Goal: Task Accomplishment & Management: Check status

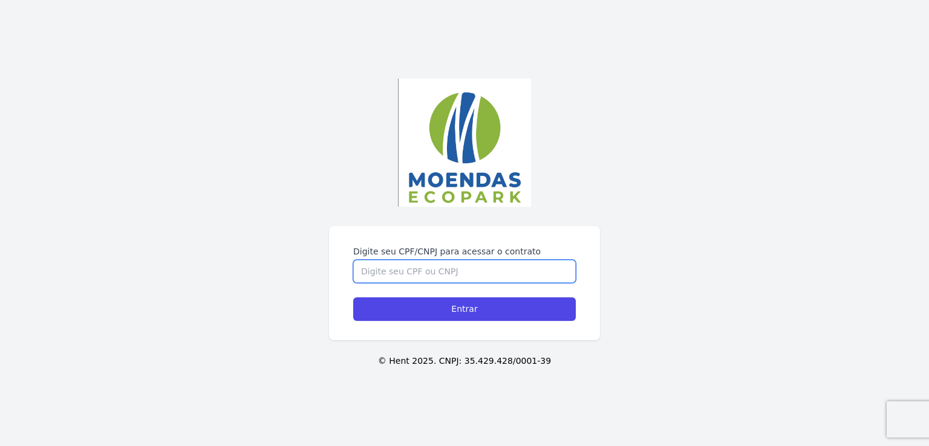
click at [403, 268] on input "Digite seu CPF/CNPJ para acessar o contrato" at bounding box center [464, 271] width 222 height 23
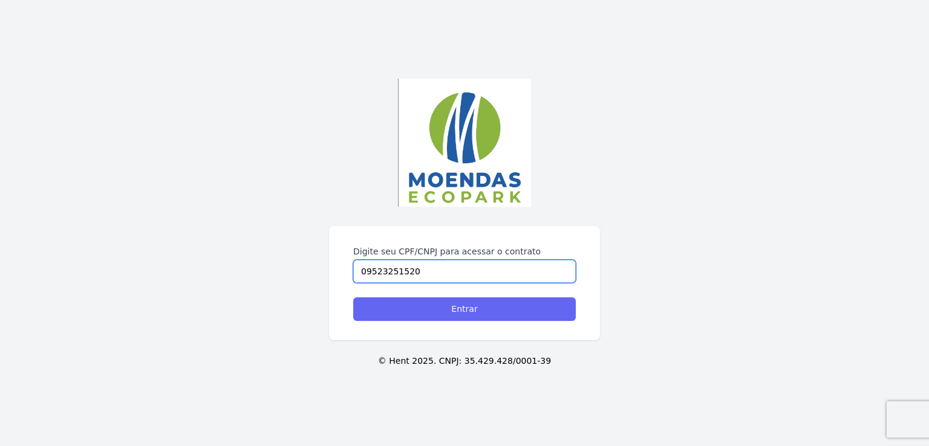
type input "09523251520"
click at [462, 308] on input "Entrar" at bounding box center [464, 309] width 222 height 24
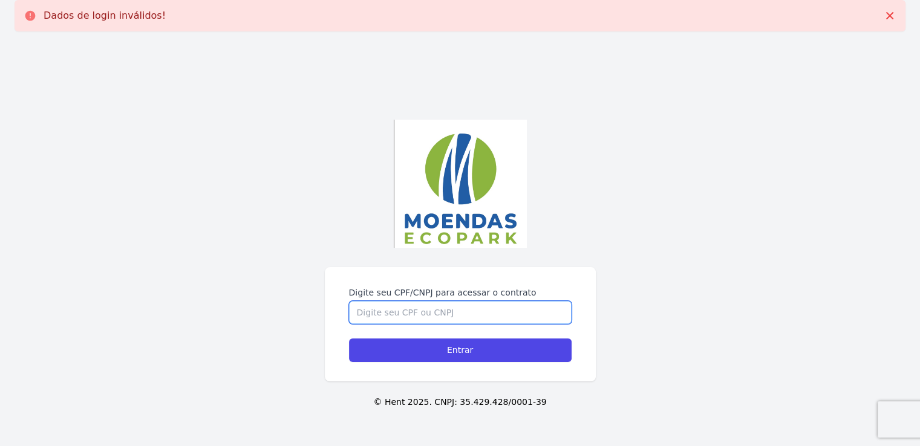
click at [420, 312] on input "Digite seu CPF/CNPJ para acessar o contrato" at bounding box center [460, 312] width 222 height 23
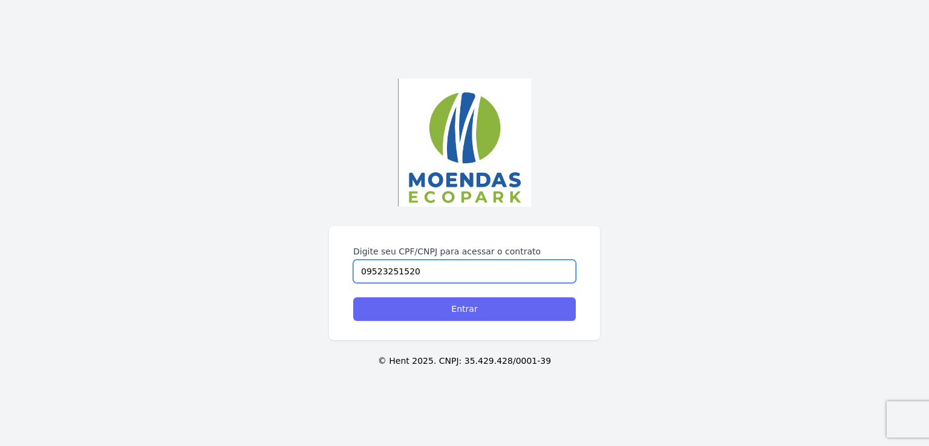
type input "09523251520"
click at [475, 305] on input "Entrar" at bounding box center [464, 309] width 222 height 24
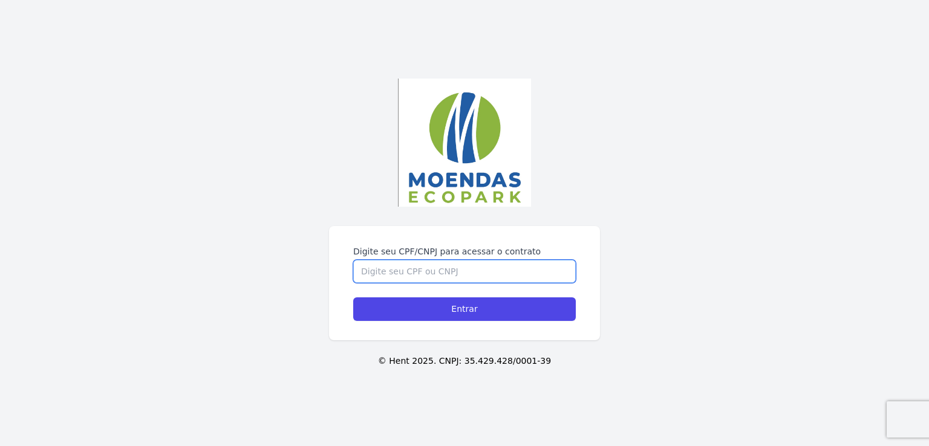
click at [404, 271] on input "Digite seu CPF/CNPJ para acessar o contrato" at bounding box center [464, 271] width 222 height 23
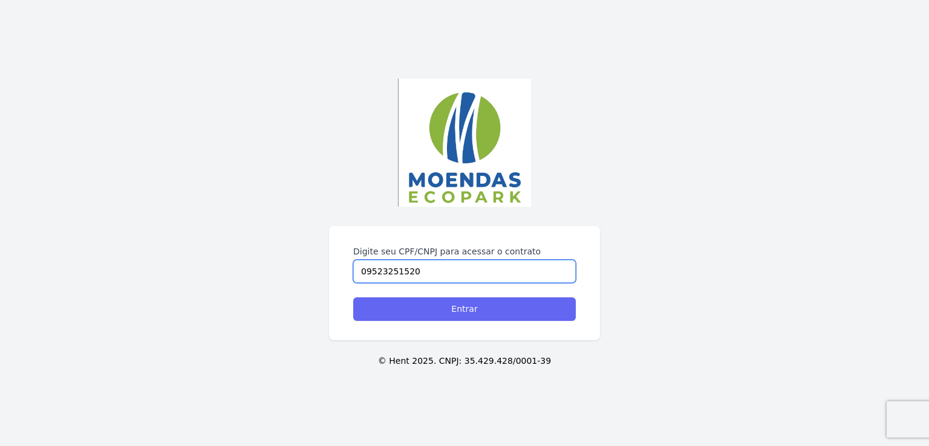
type input "09523251520"
click at [472, 308] on input "Entrar" at bounding box center [464, 309] width 222 height 24
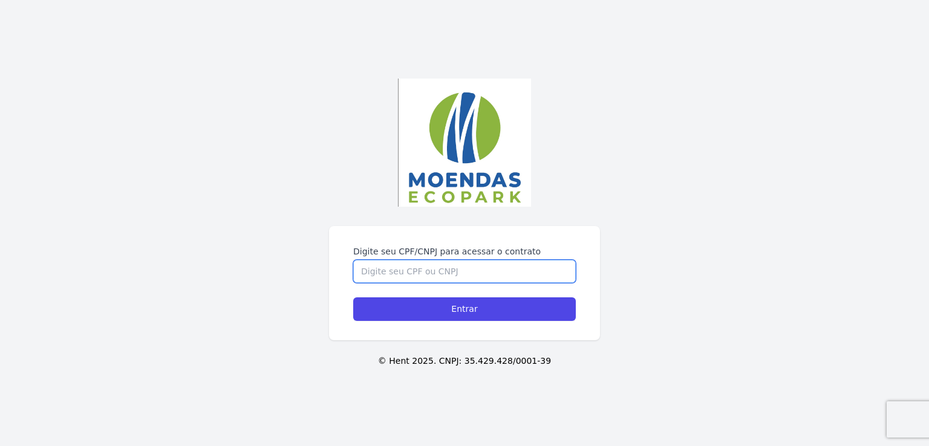
click at [436, 268] on input "Digite seu CPF/CNPJ para acessar o contrato" at bounding box center [464, 271] width 222 height 23
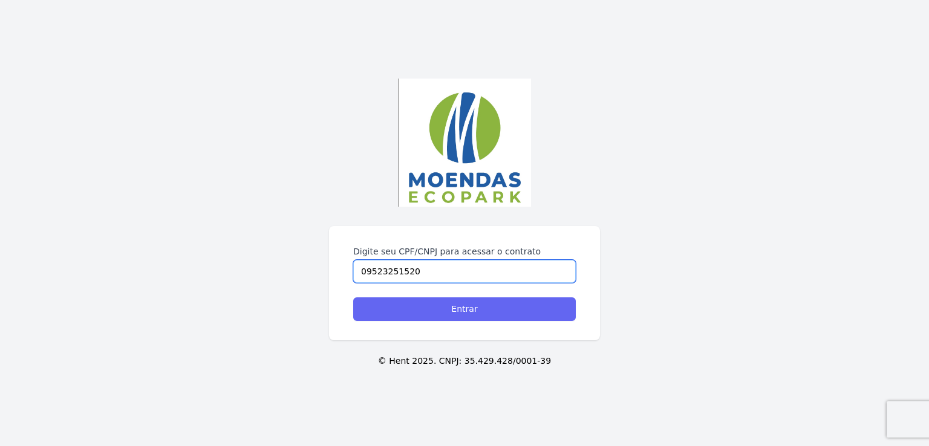
type input "09523251520"
click at [454, 308] on input "Entrar" at bounding box center [464, 309] width 222 height 24
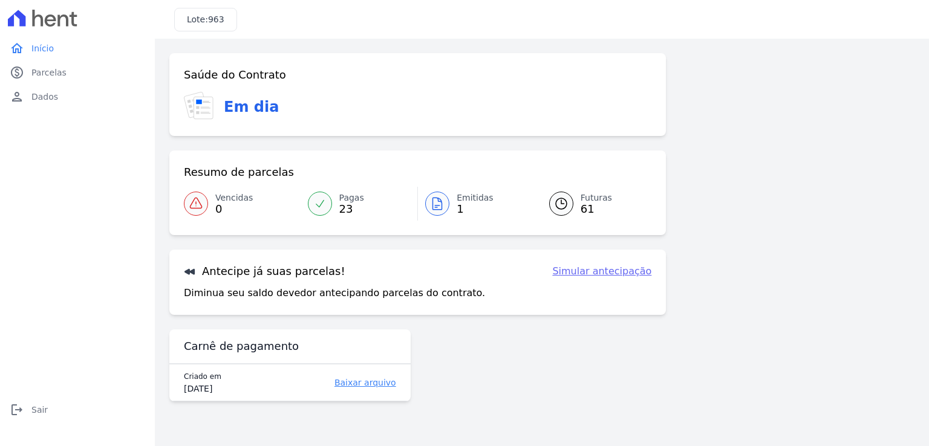
click at [609, 271] on link "Simular antecipação" at bounding box center [601, 271] width 99 height 15
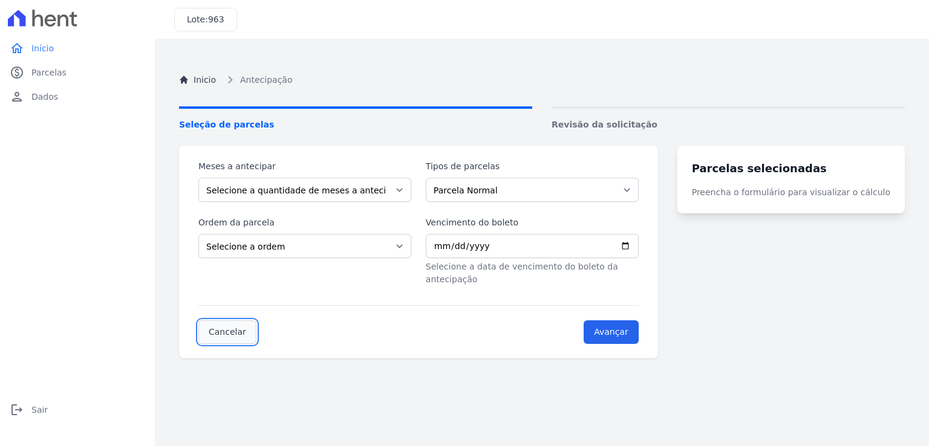
click at [229, 320] on link "Cancelar" at bounding box center [227, 332] width 58 height 24
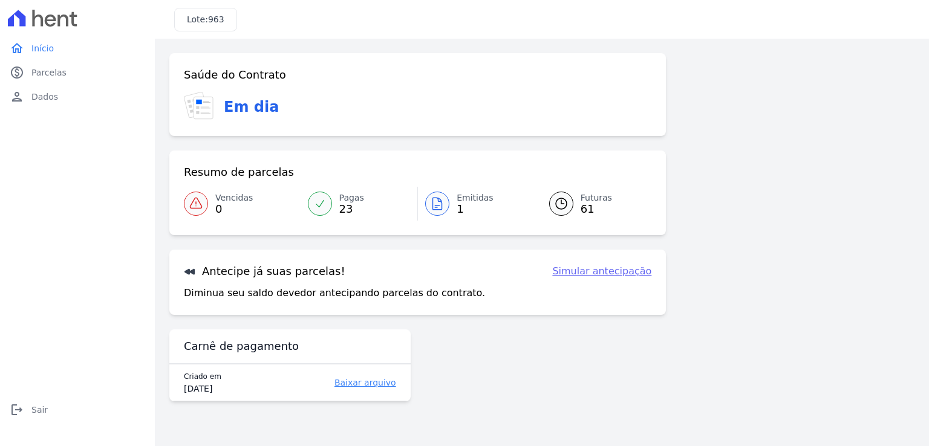
click at [384, 384] on link "Baixar arquivo" at bounding box center [341, 383] width 110 height 12
click at [582, 201] on span "Futuras" at bounding box center [595, 198] width 31 height 13
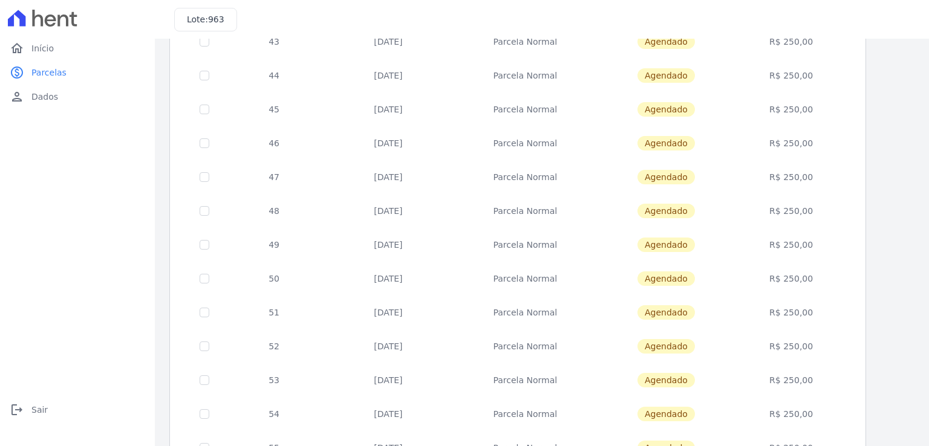
scroll to position [464, 0]
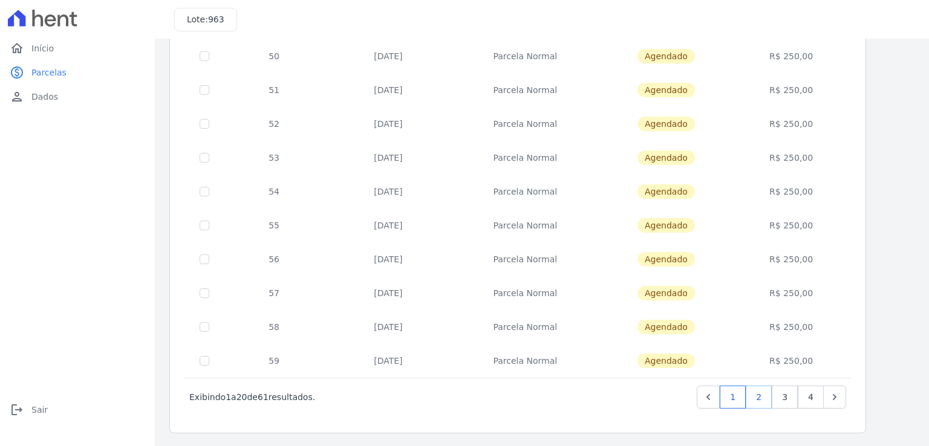
click at [759, 400] on link "2" at bounding box center [758, 397] width 26 height 23
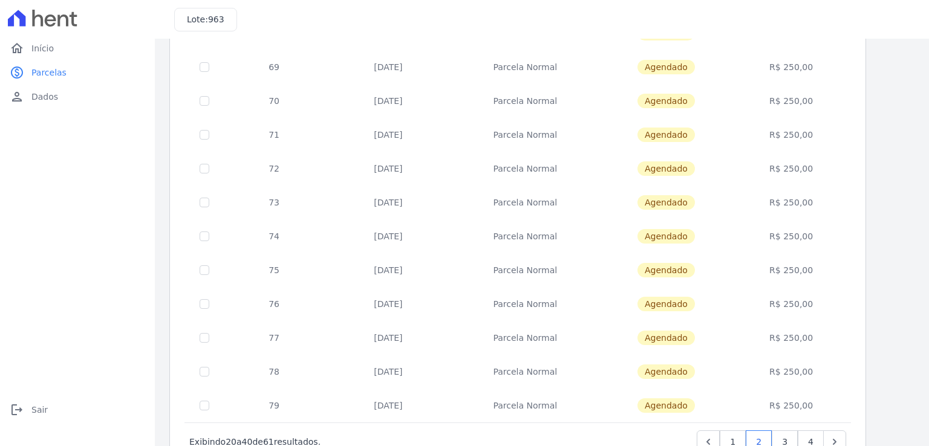
scroll to position [464, 0]
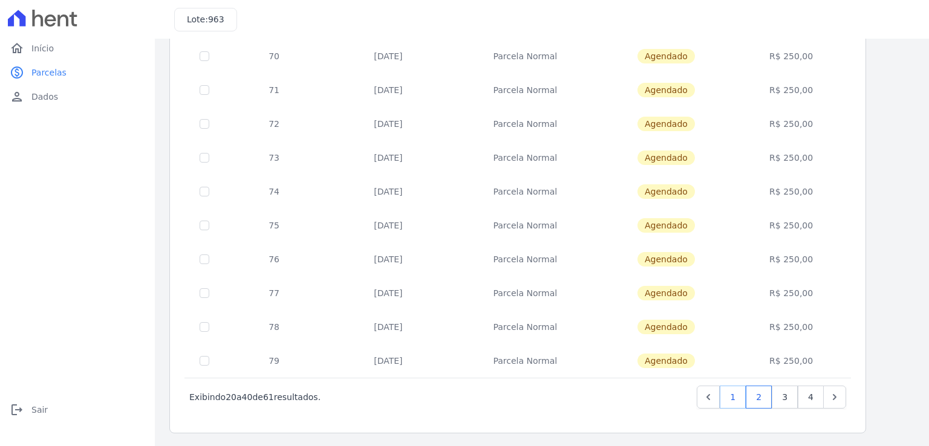
click at [733, 395] on link "1" at bounding box center [732, 397] width 26 height 23
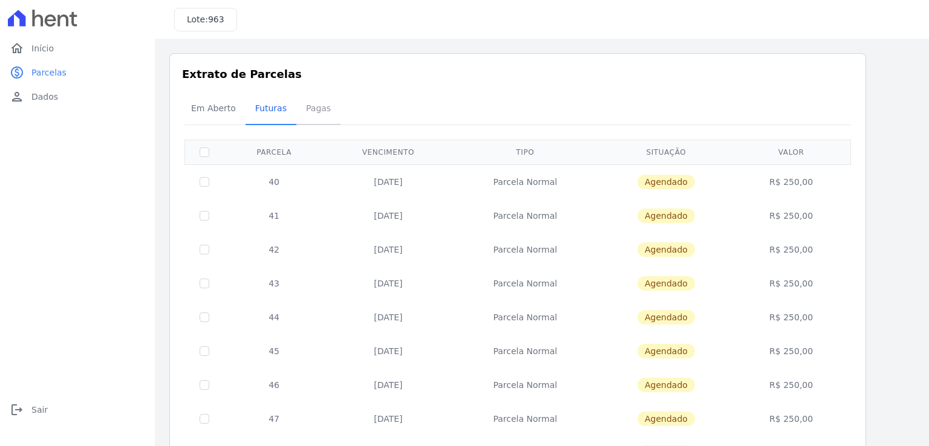
click at [308, 109] on span "Pagas" at bounding box center [318, 108] width 39 height 24
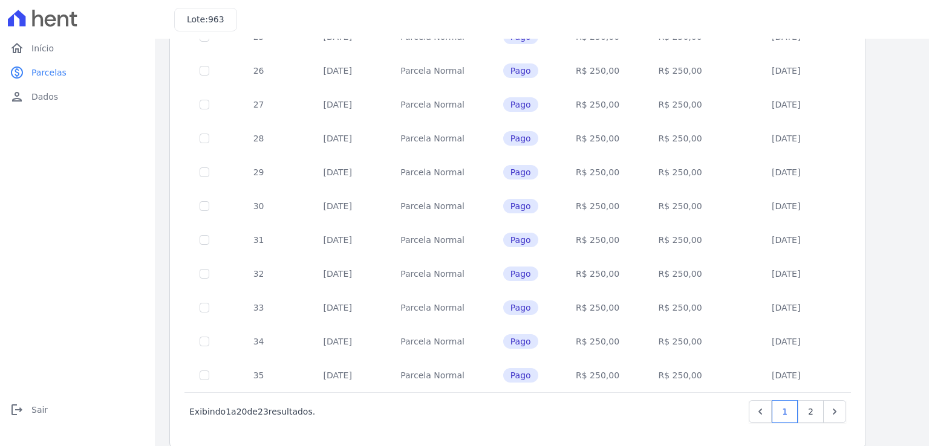
scroll to position [464, 0]
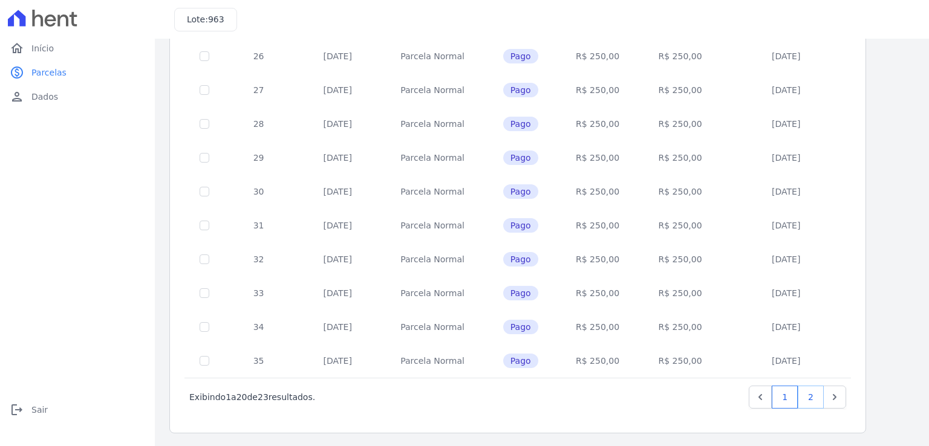
click at [812, 397] on link "2" at bounding box center [810, 397] width 26 height 23
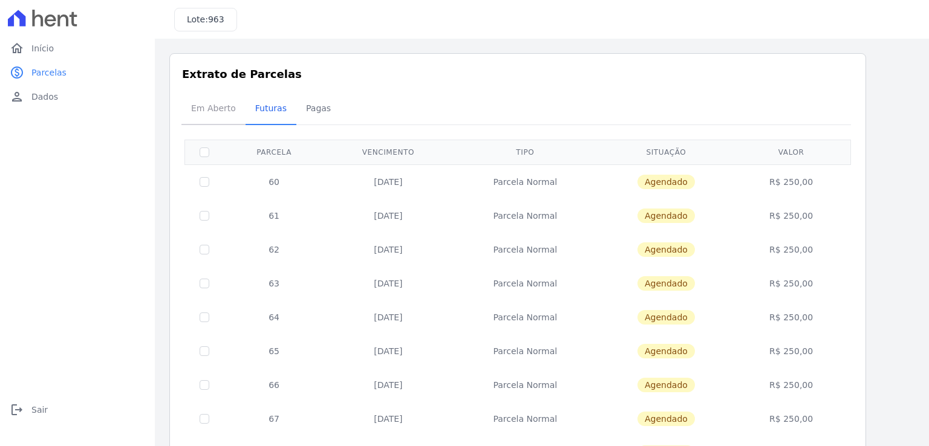
click at [200, 108] on span "Em Aberto" at bounding box center [213, 108] width 59 height 24
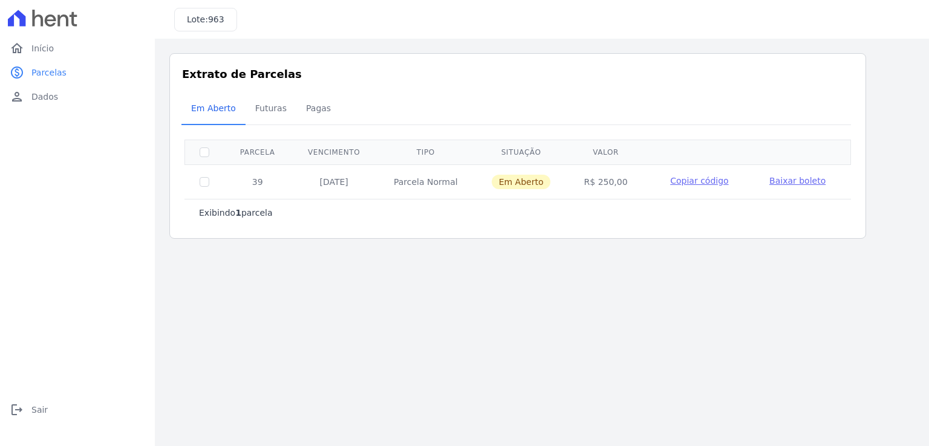
click at [798, 184] on span "Baixar boleto" at bounding box center [797, 181] width 56 height 10
